Goal: Information Seeking & Learning: Learn about a topic

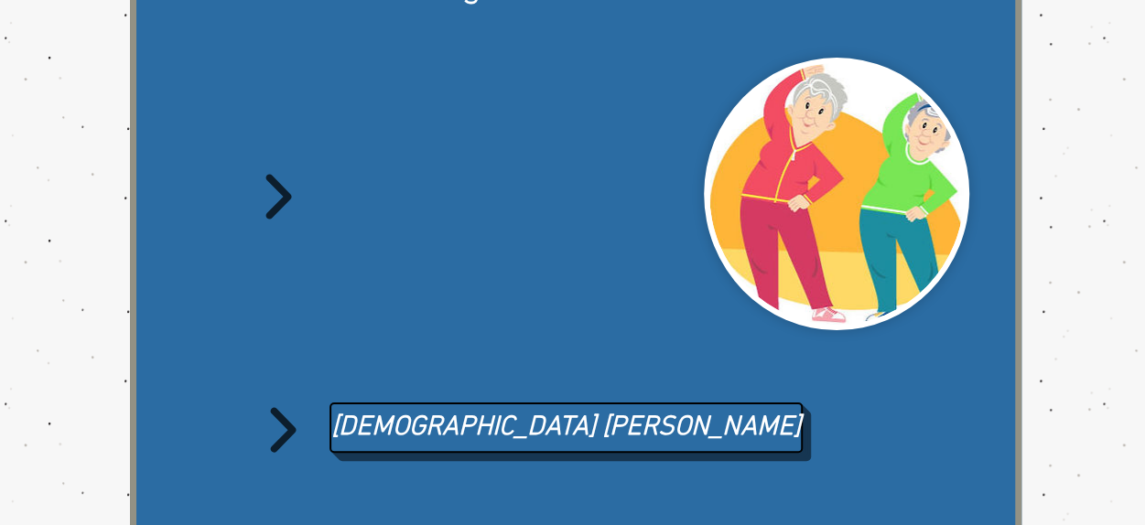
scroll to position [320, 0]
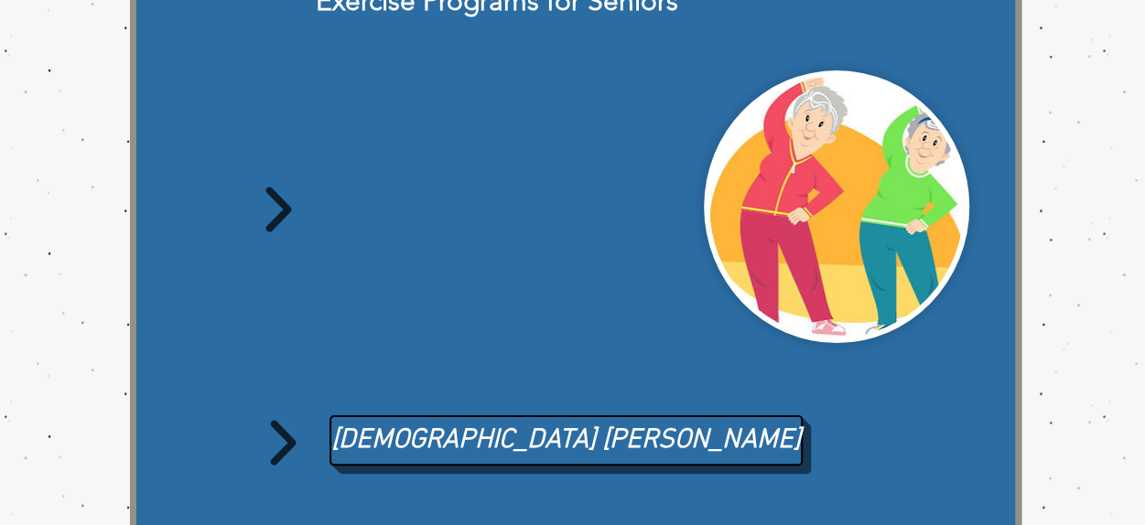
click at [286, 206] on icon "main content" at bounding box center [278, 209] width 26 height 45
click at [856, 217] on img "main content" at bounding box center [836, 207] width 254 height 262
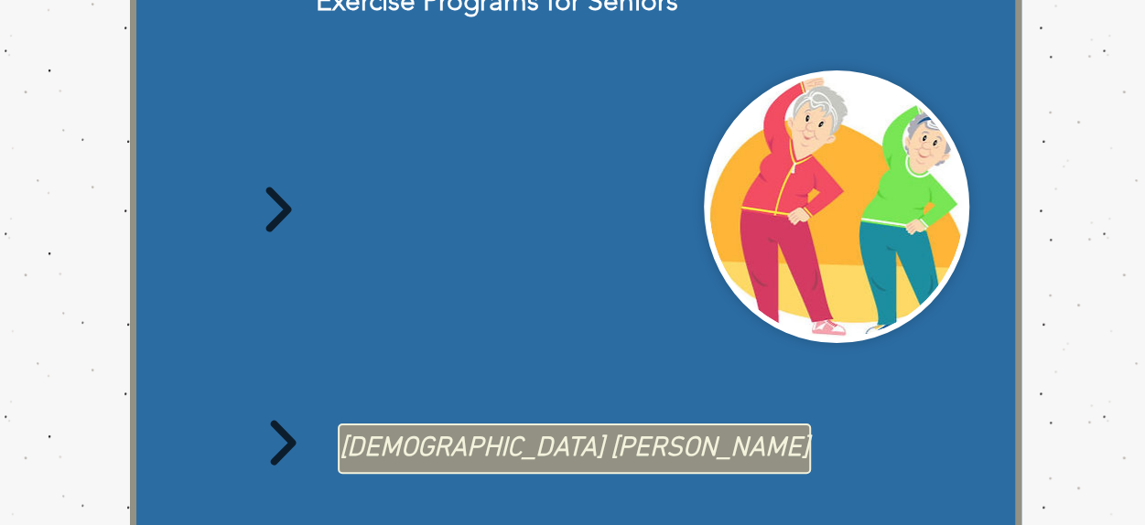
click at [570, 443] on link "[DEMOGRAPHIC_DATA] [PERSON_NAME]" at bounding box center [574, 449] width 473 height 50
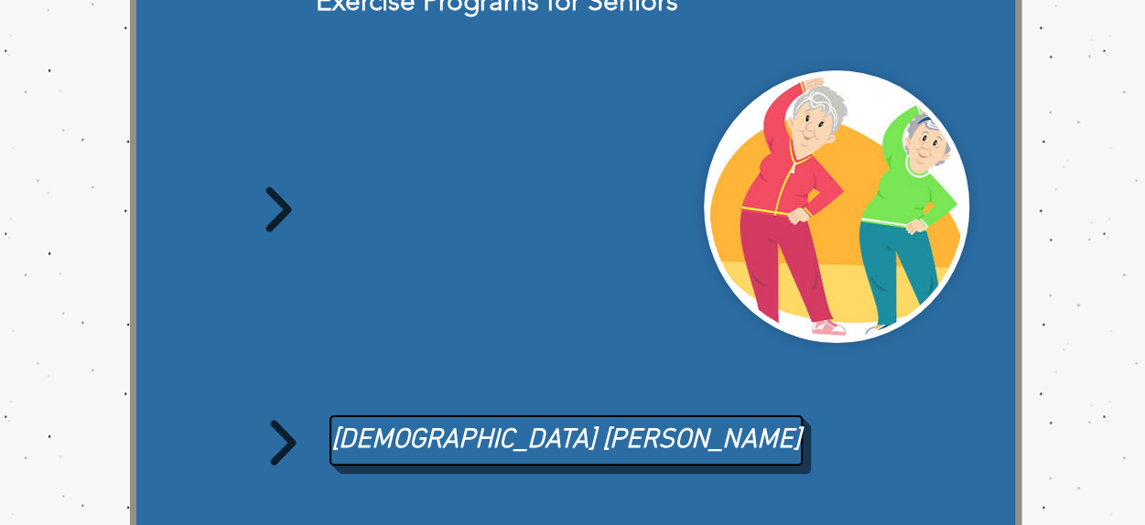
click at [792, 170] on img "main content" at bounding box center [836, 207] width 254 height 262
click at [289, 203] on icon "main content" at bounding box center [278, 210] width 26 height 45
click at [829, 172] on img "main content" at bounding box center [836, 207] width 254 height 262
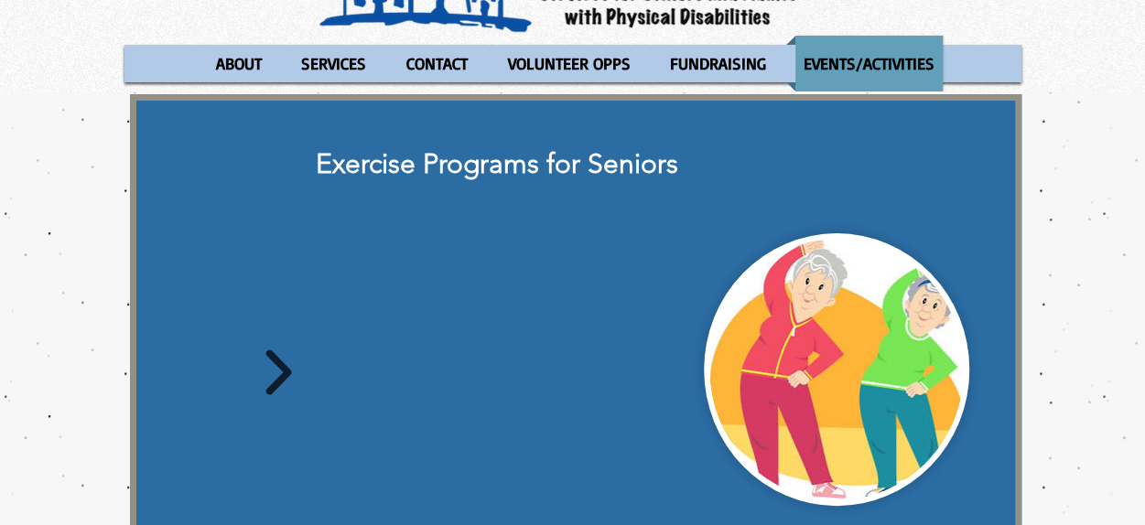
scroll to position [156, 0]
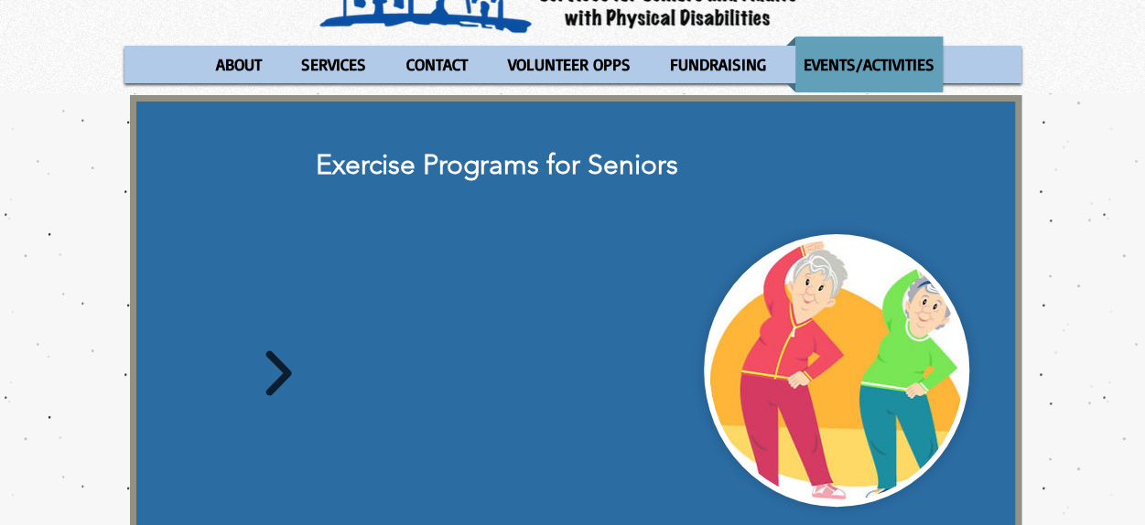
click at [515, 165] on span "Exercise Programs for Seniors" at bounding box center [497, 164] width 362 height 33
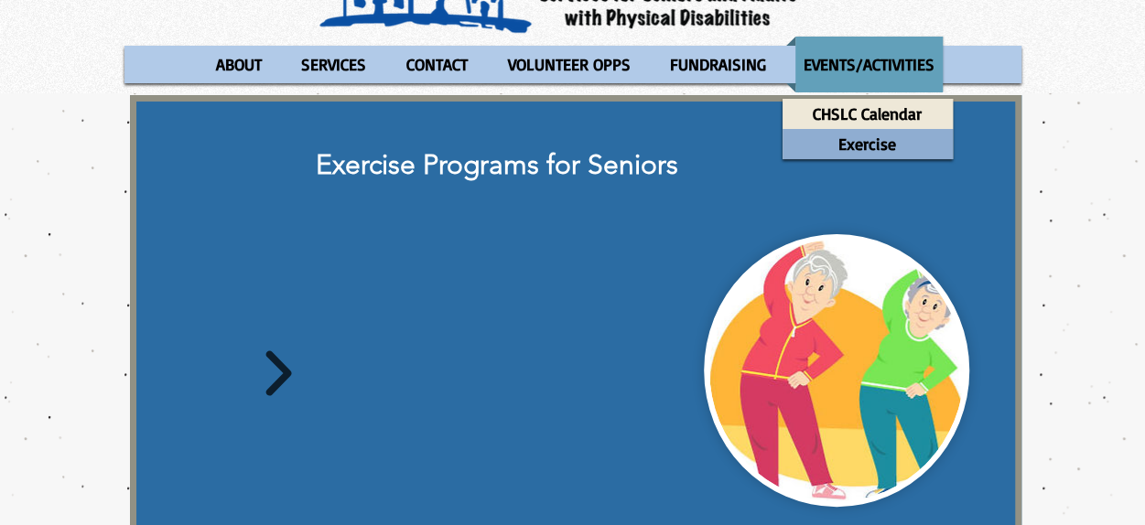
click at [853, 145] on p "Exercise" at bounding box center [867, 144] width 74 height 30
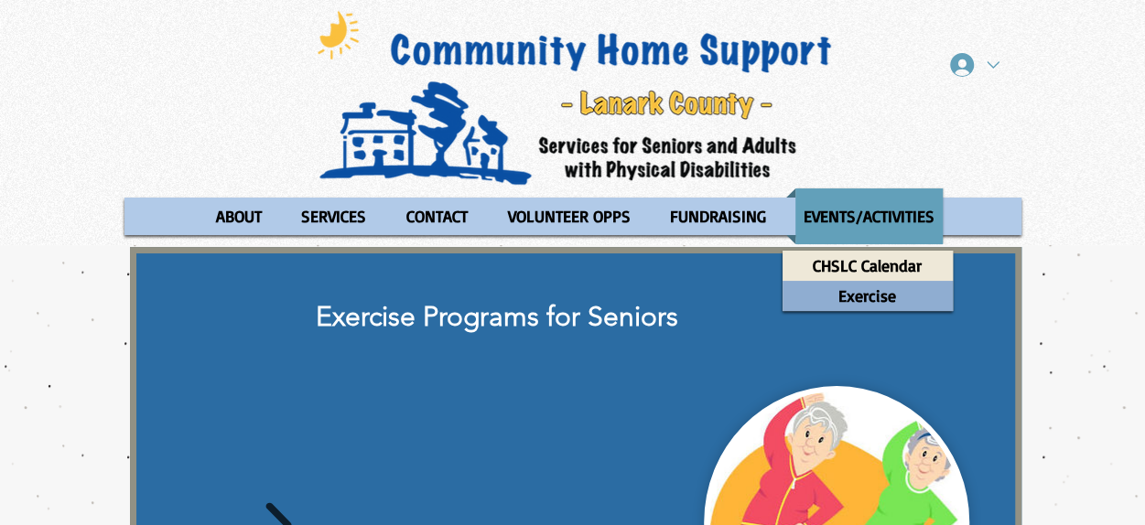
scroll to position [0, 0]
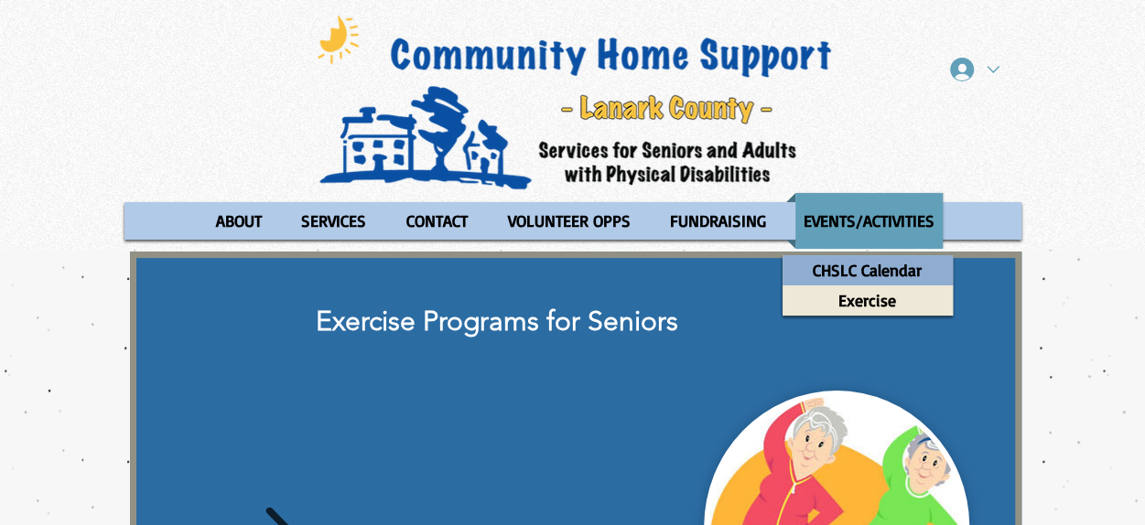
click at [850, 275] on p "CHSLC Calendar" at bounding box center [866, 270] width 125 height 30
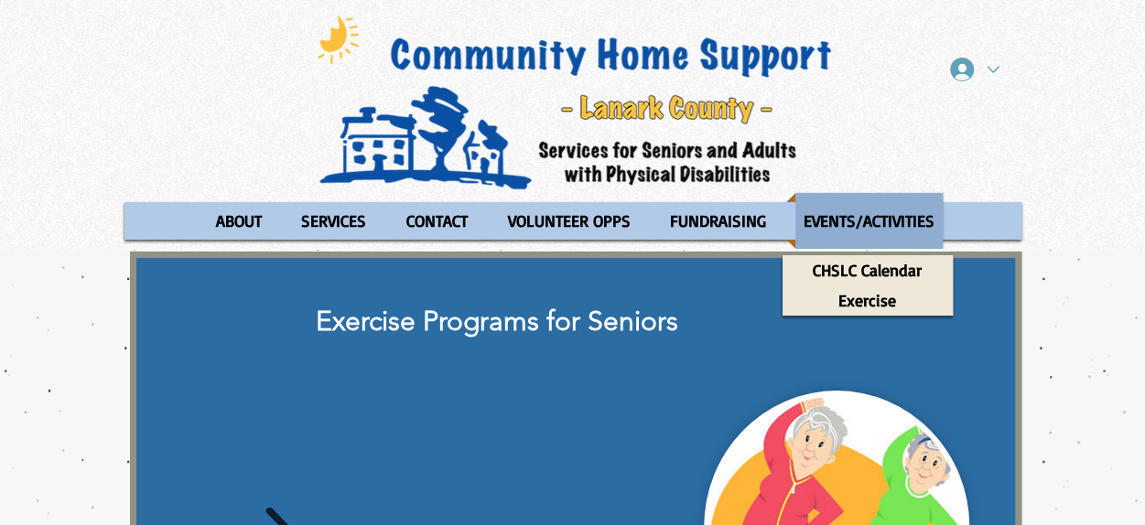
click at [858, 225] on p "EVENTS/ACTIVITIES" at bounding box center [868, 221] width 147 height 56
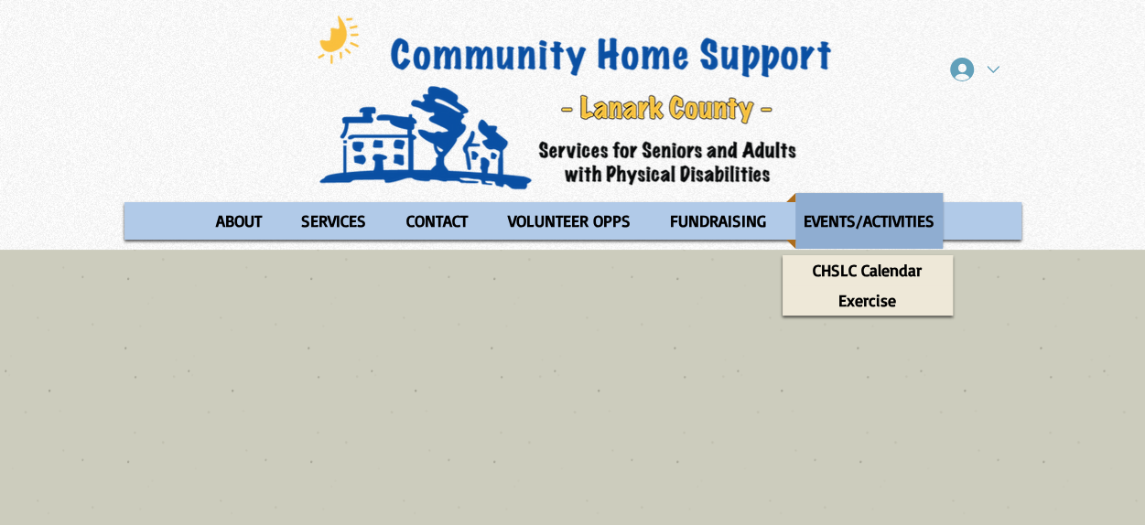
click at [858, 220] on p "EVENTS/ACTIVITIES" at bounding box center [868, 221] width 147 height 56
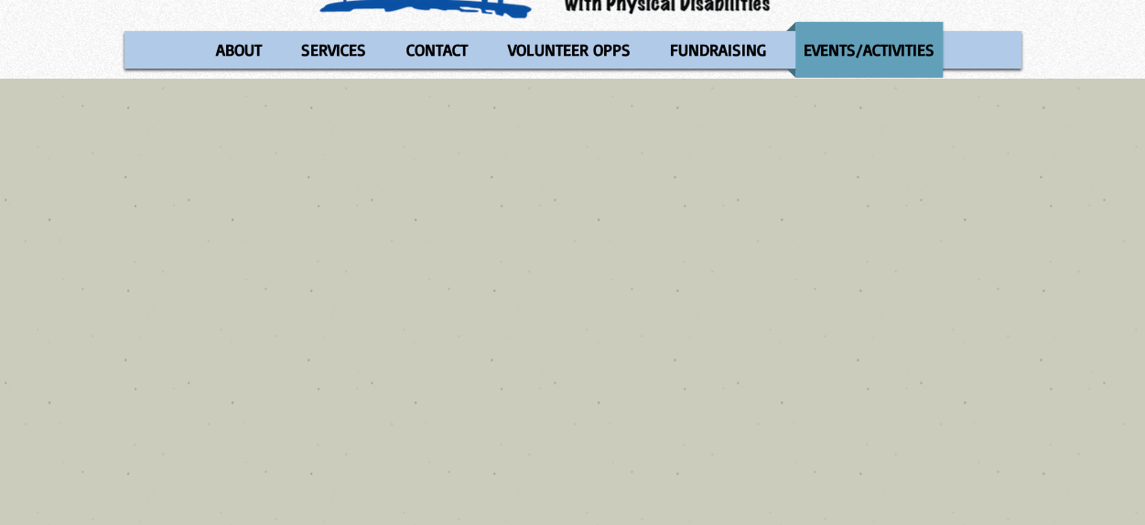
scroll to position [92, 0]
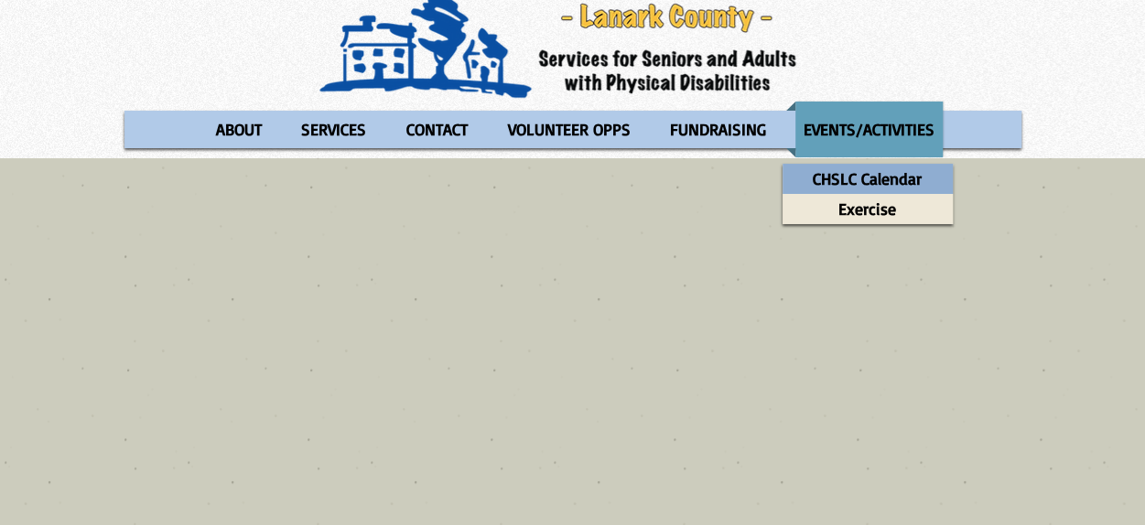
click at [841, 175] on p "CHSLC Calendar" at bounding box center [866, 179] width 125 height 30
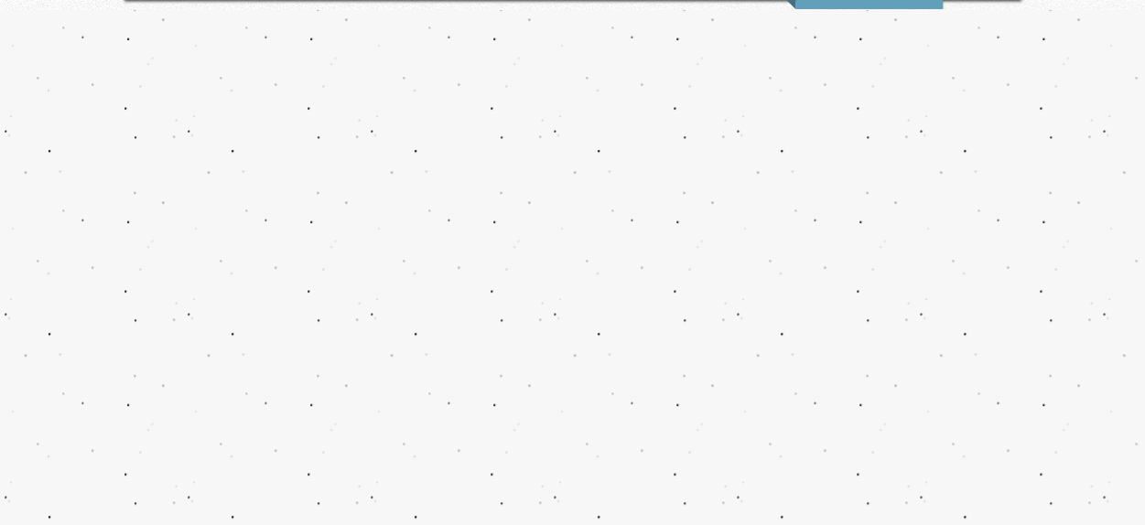
scroll to position [131, 0]
